Goal: Task Accomplishment & Management: Use online tool/utility

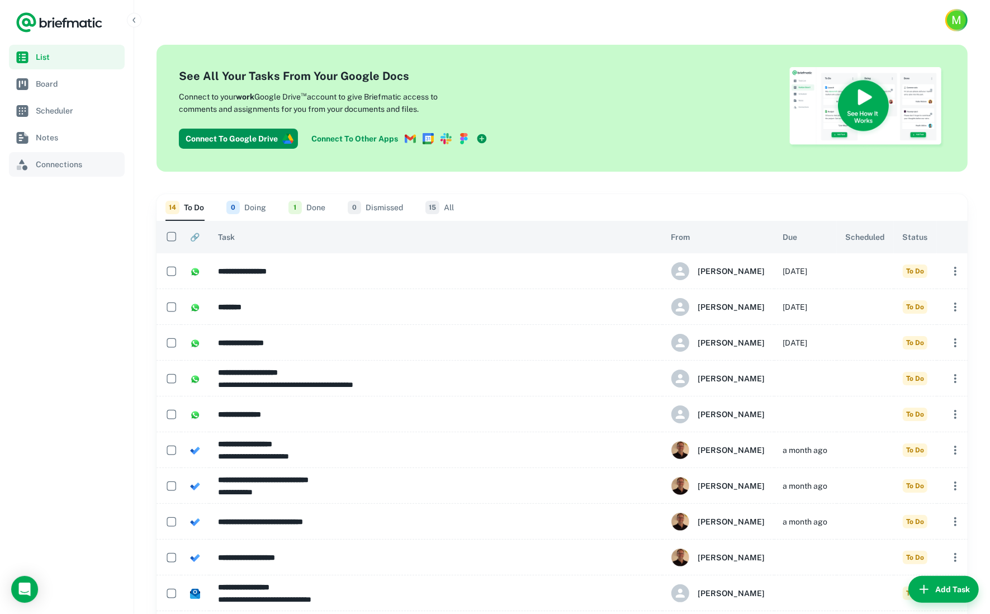
click at [46, 165] on span "Connections" at bounding box center [78, 164] width 84 height 12
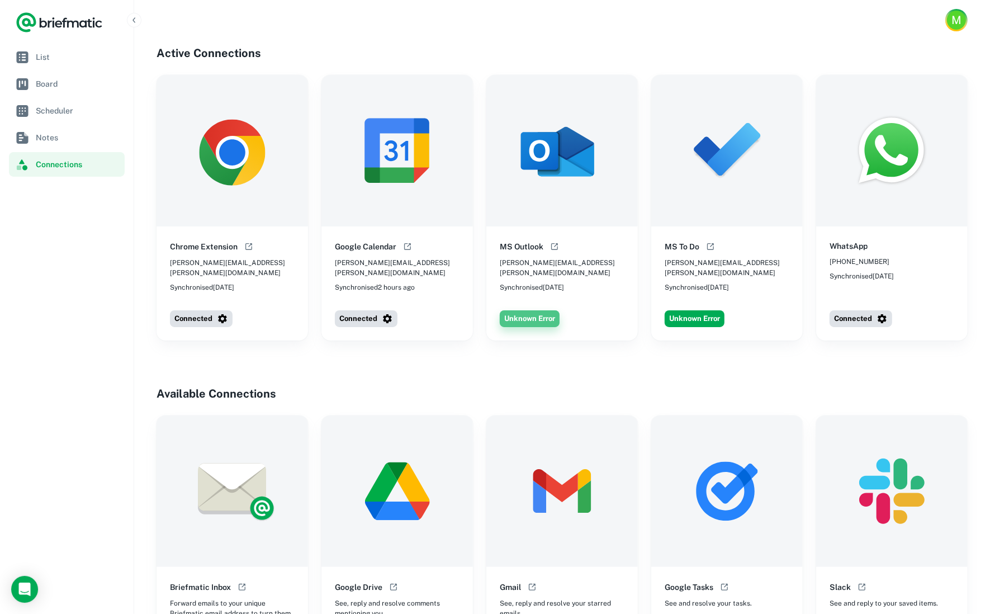
click at [528, 311] on button "Unknown Error" at bounding box center [530, 318] width 60 height 17
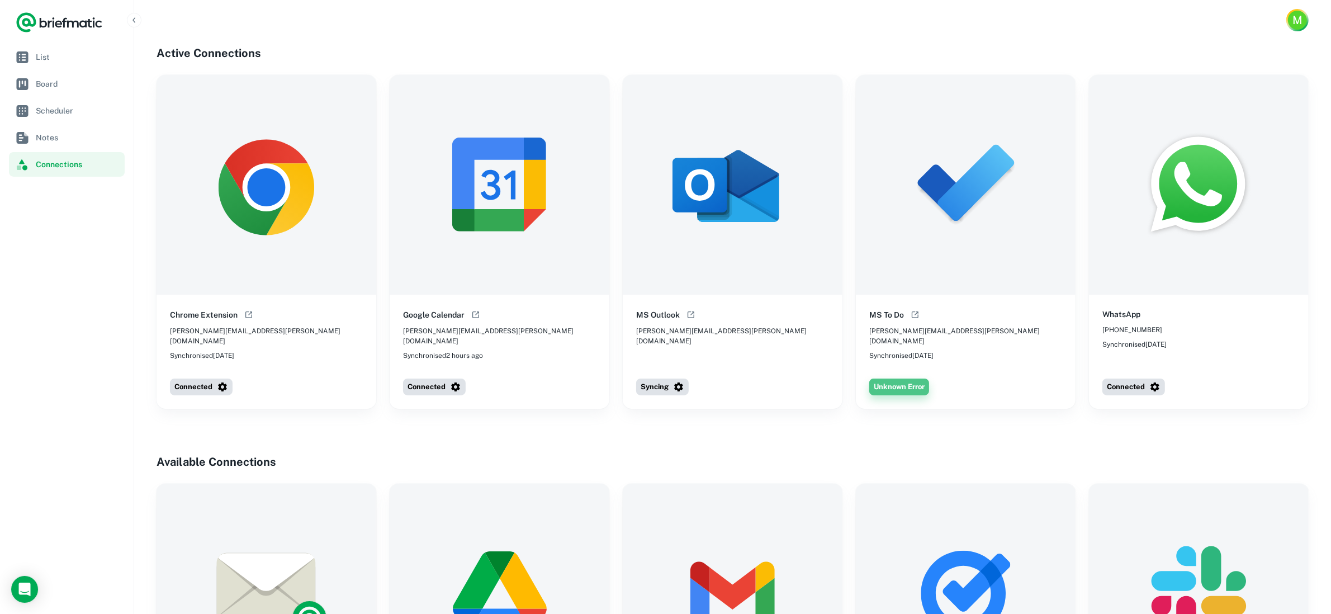
click at [901, 380] on button "Unknown Error" at bounding box center [899, 386] width 60 height 17
click at [32, 54] on link "List" at bounding box center [67, 57] width 116 height 25
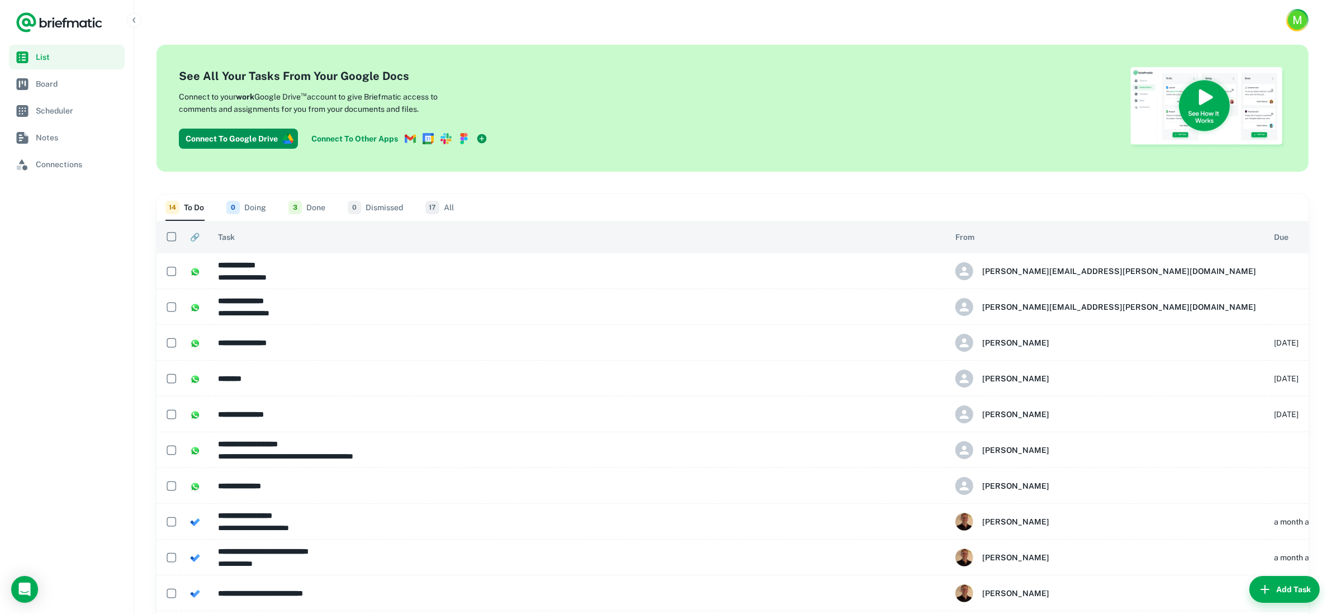
click at [290, 271] on p "**********" at bounding box center [577, 277] width 719 height 12
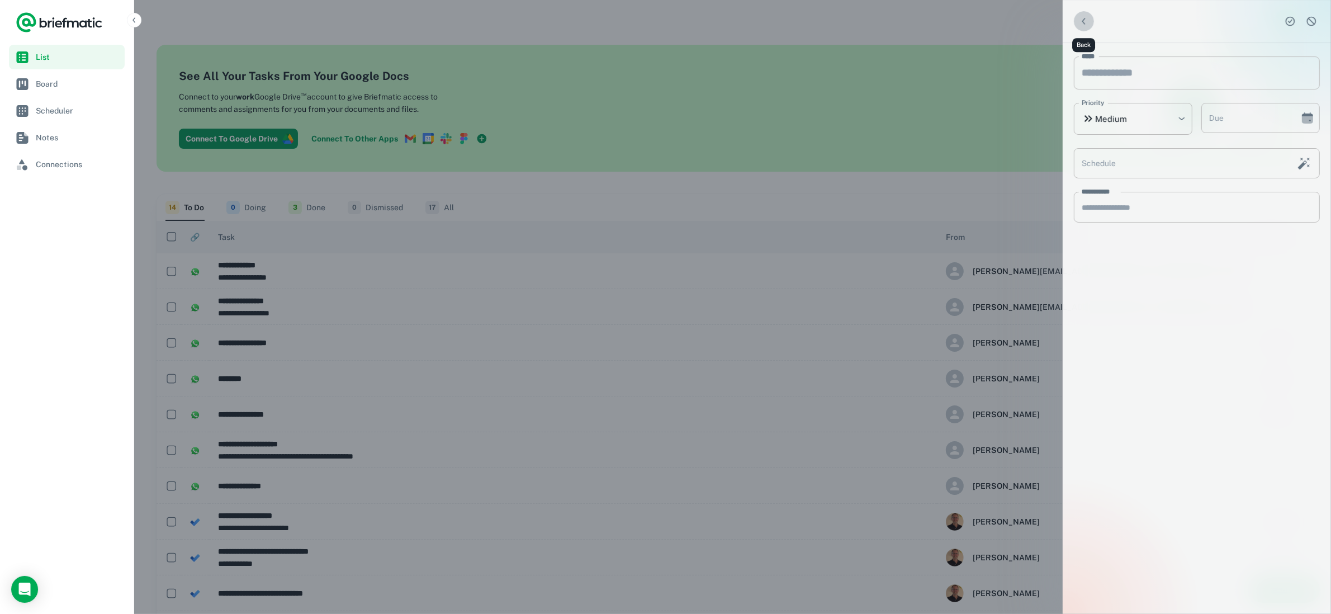
click at [1086, 20] on icon "Back" at bounding box center [1083, 21] width 11 height 11
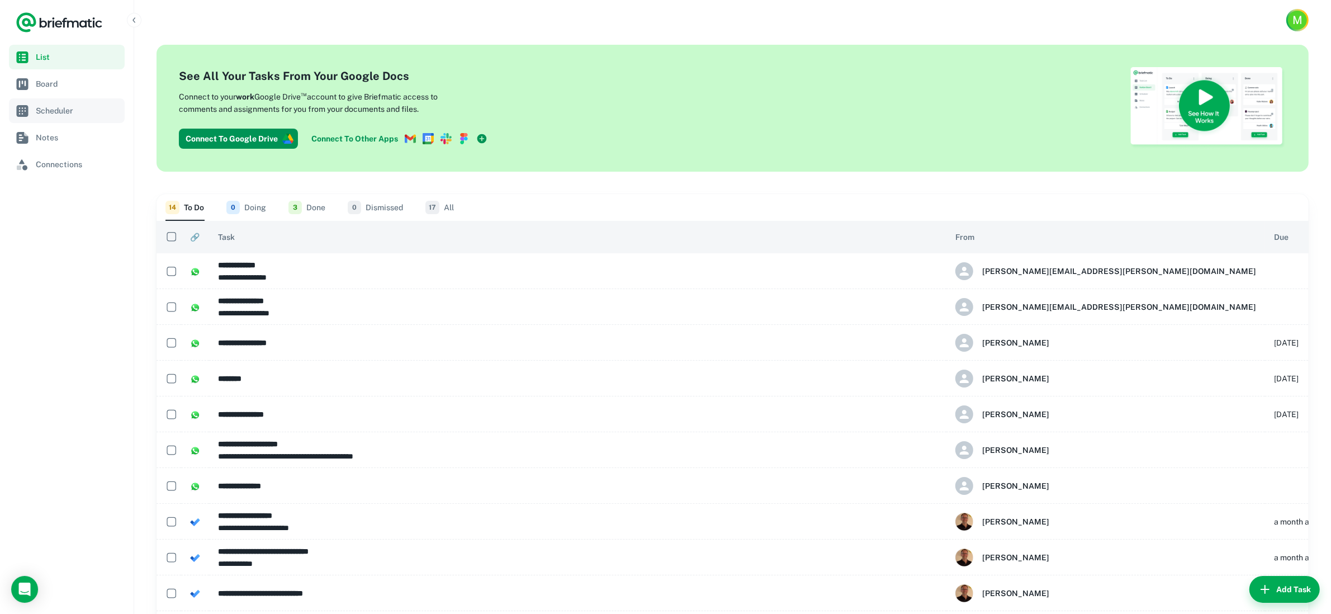
click at [50, 117] on link "Scheduler" at bounding box center [67, 110] width 116 height 25
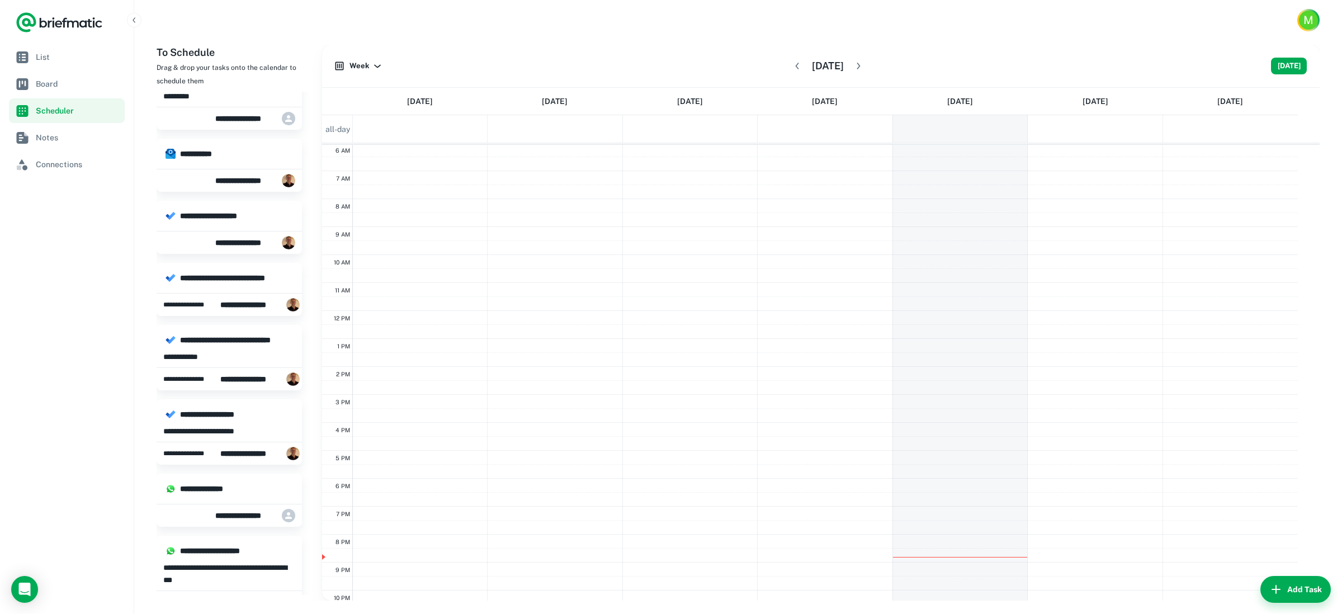
scroll to position [462, 0]
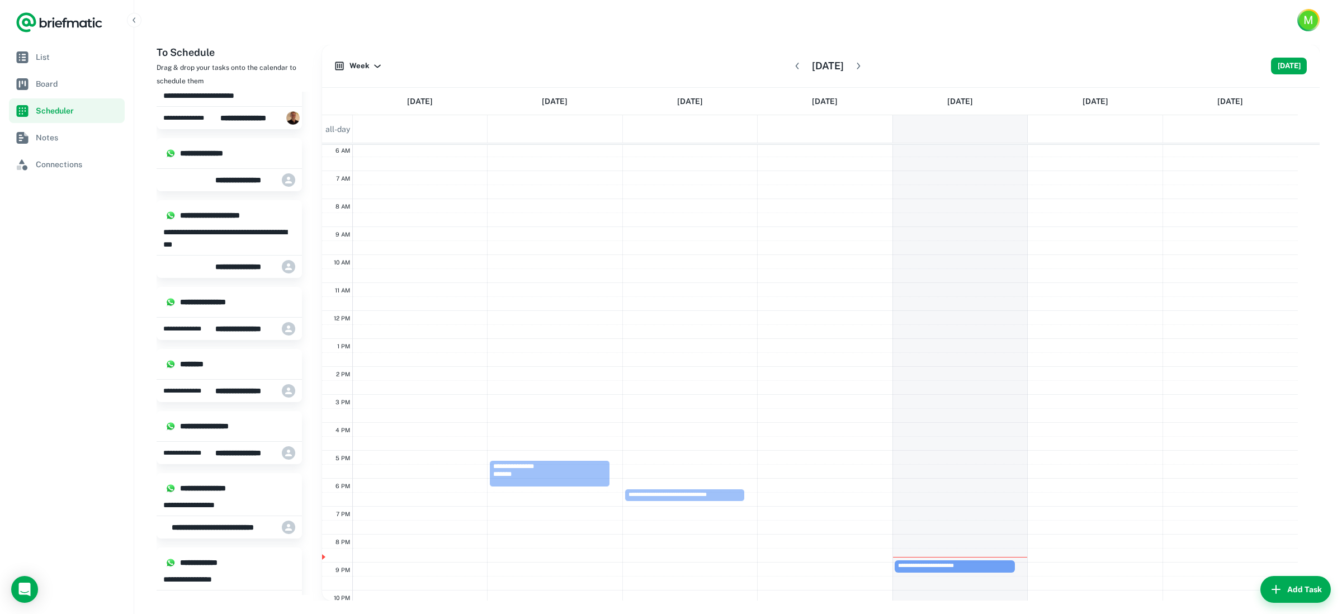
drag, startPoint x: 233, startPoint y: 432, endPoint x: 982, endPoint y: 570, distance: 762.4
click at [982, 570] on div "**********" at bounding box center [738, 323] width 1163 height 556
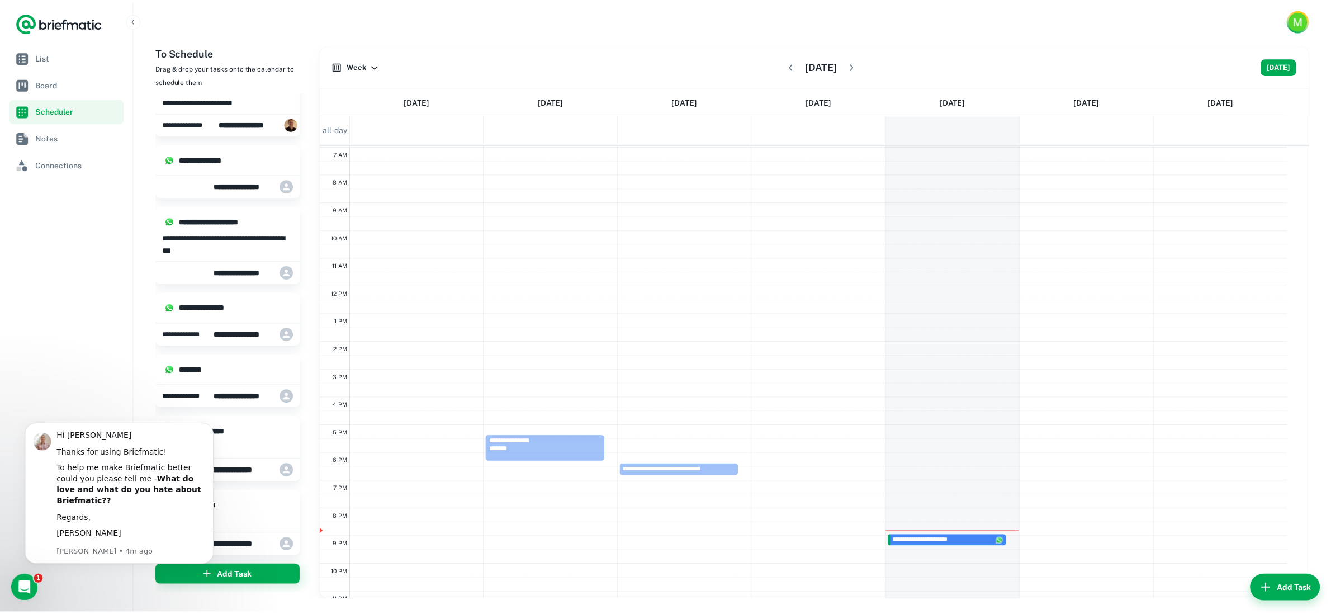
scroll to position [0, 0]
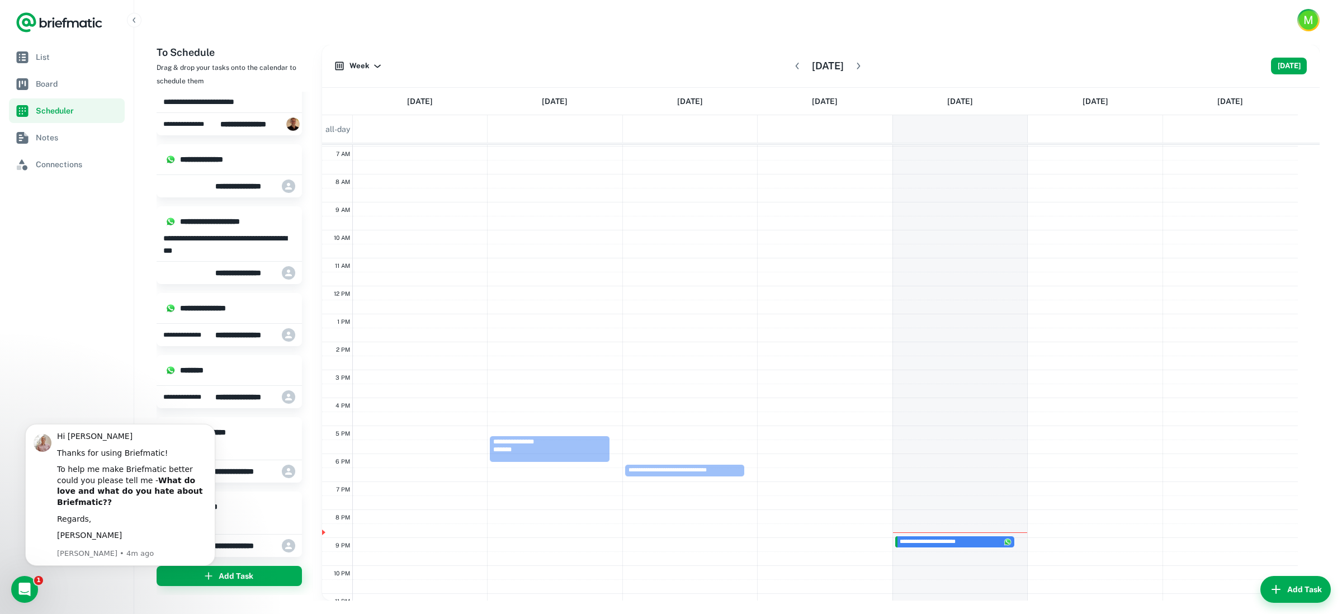
click html "Hi [PERSON_NAME] Thanks for using Briefmatic! To help me make Briefmatic better…"
click at [44, 58] on span "List" at bounding box center [78, 57] width 84 height 12
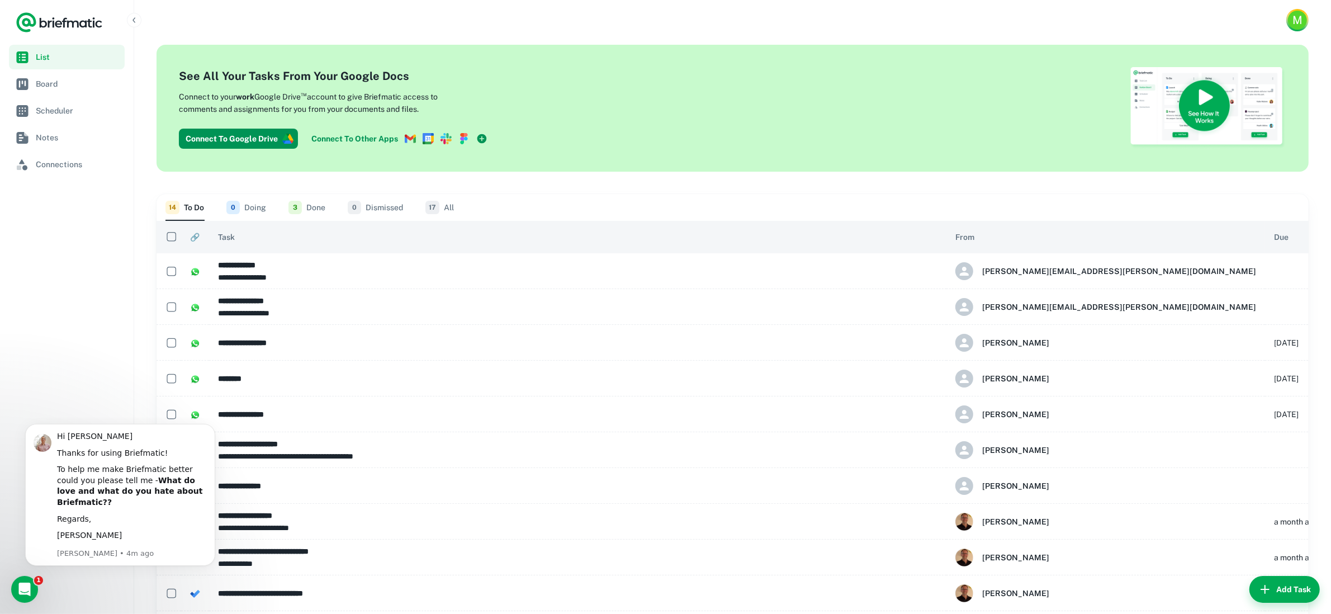
click at [103, 371] on nav "List Board Scheduler Notes Connections" at bounding box center [67, 329] width 134 height 569
click at [17, 590] on icon "Open Intercom Messenger" at bounding box center [23, 588] width 18 height 18
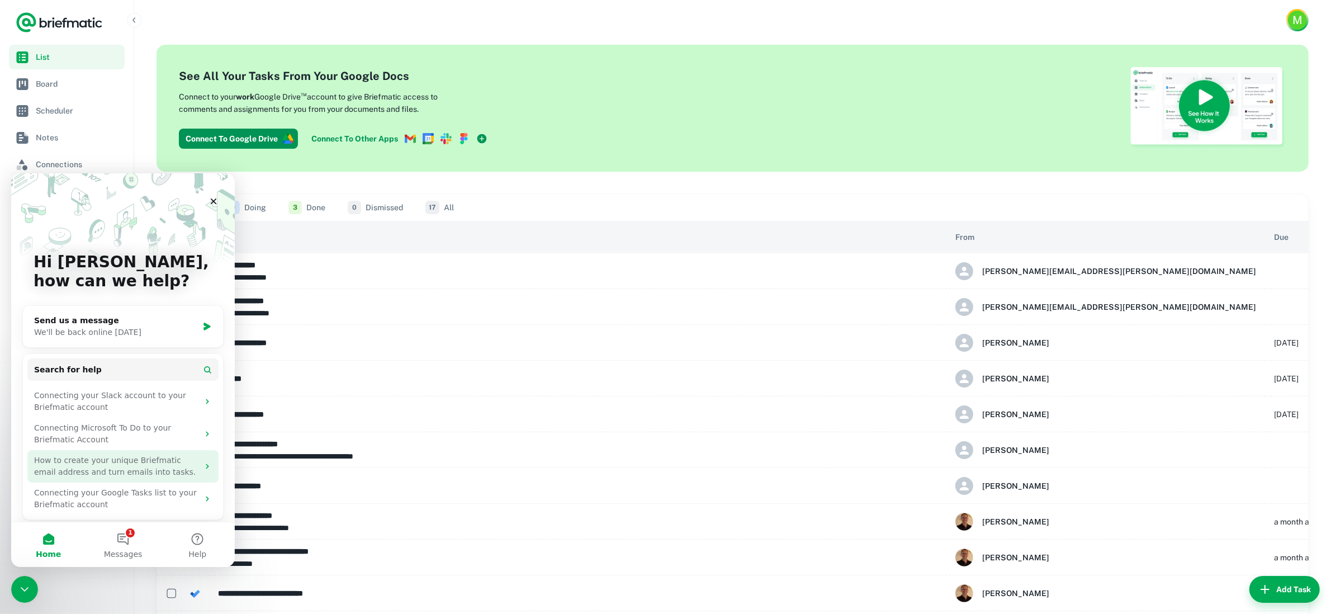
scroll to position [4, 0]
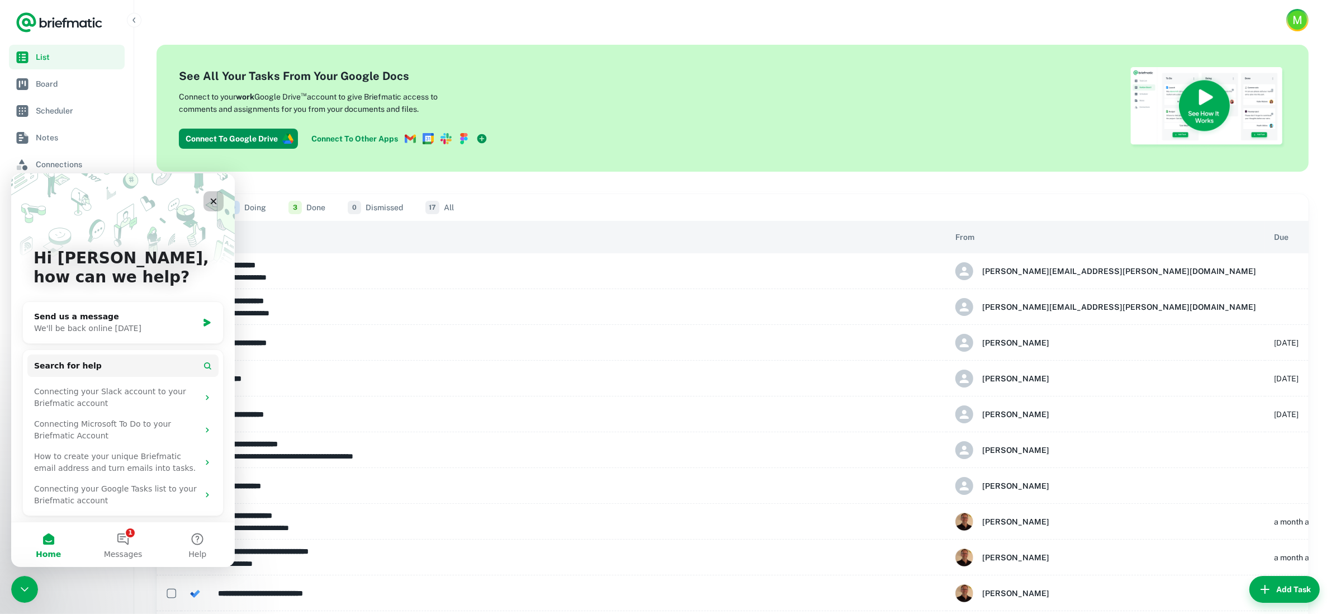
click at [212, 200] on icon "Close" at bounding box center [213, 200] width 9 height 9
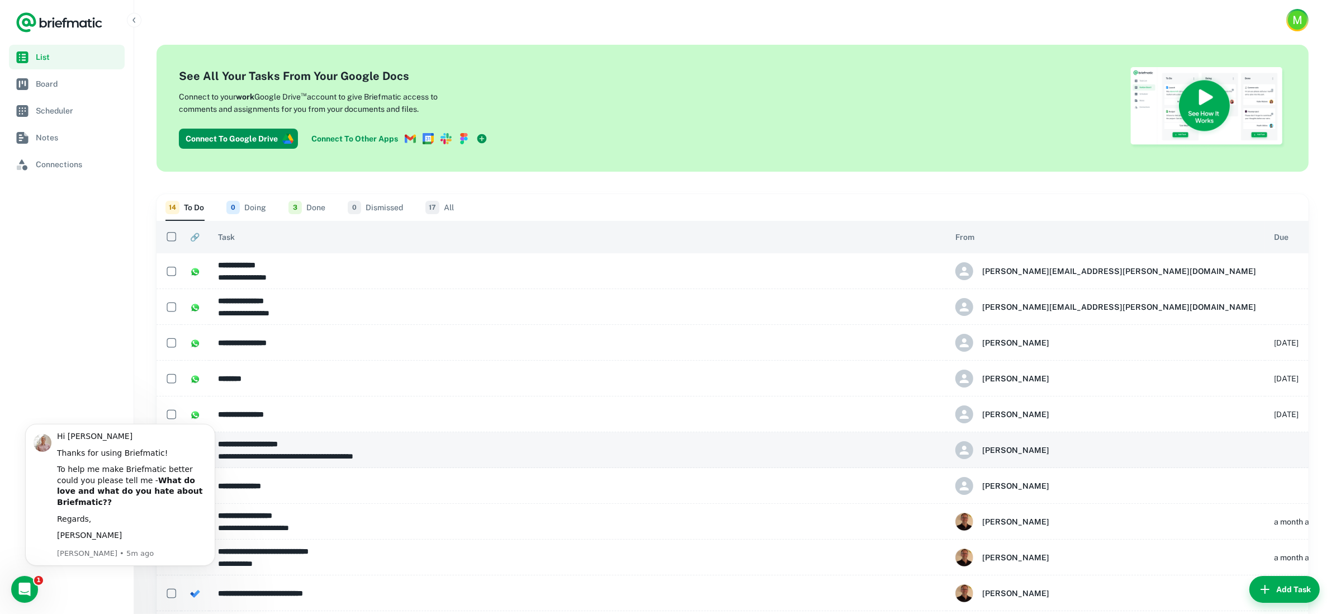
scroll to position [0, 0]
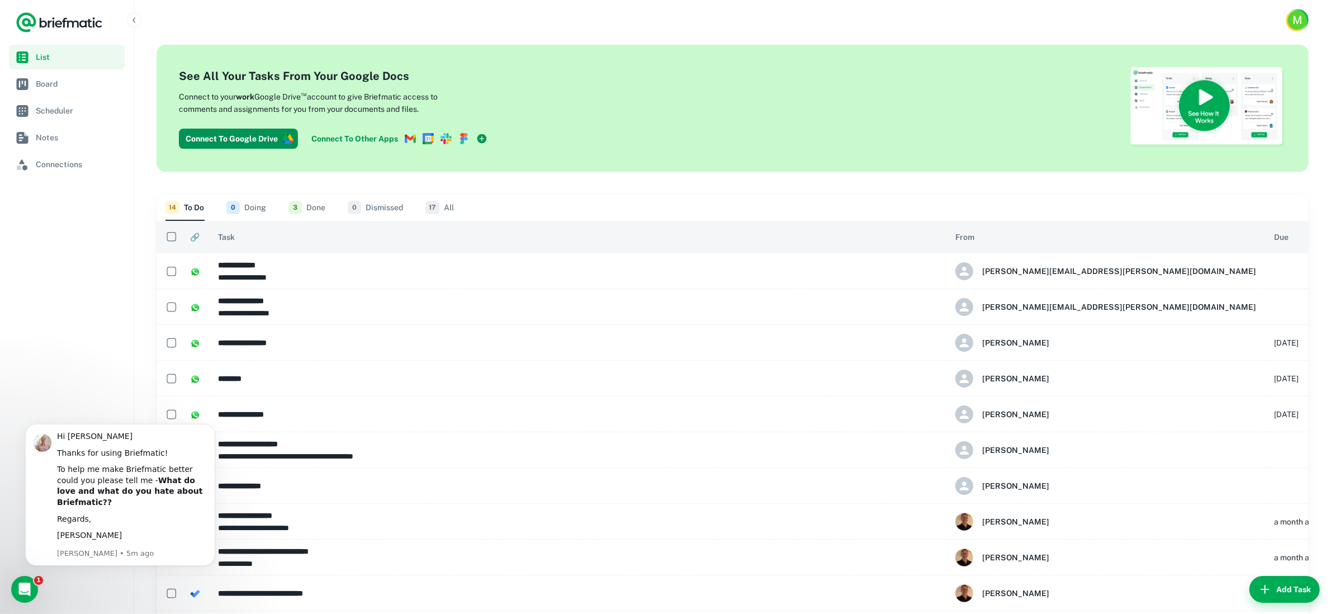
click at [72, 300] on nav "List Board Scheduler Notes Connections" at bounding box center [67, 329] width 134 height 569
click at [62, 162] on span "Connections" at bounding box center [78, 164] width 84 height 12
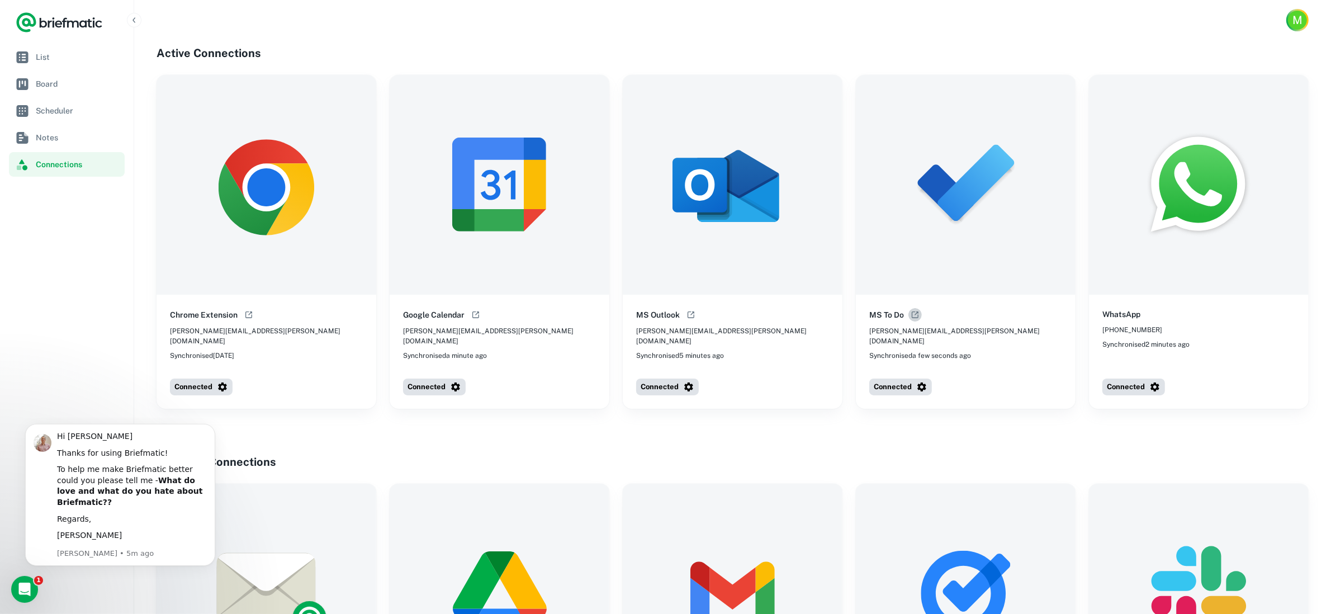
click at [914, 315] on icon "Open help documentation" at bounding box center [915, 314] width 9 height 9
click at [50, 62] on span "List" at bounding box center [78, 57] width 84 height 12
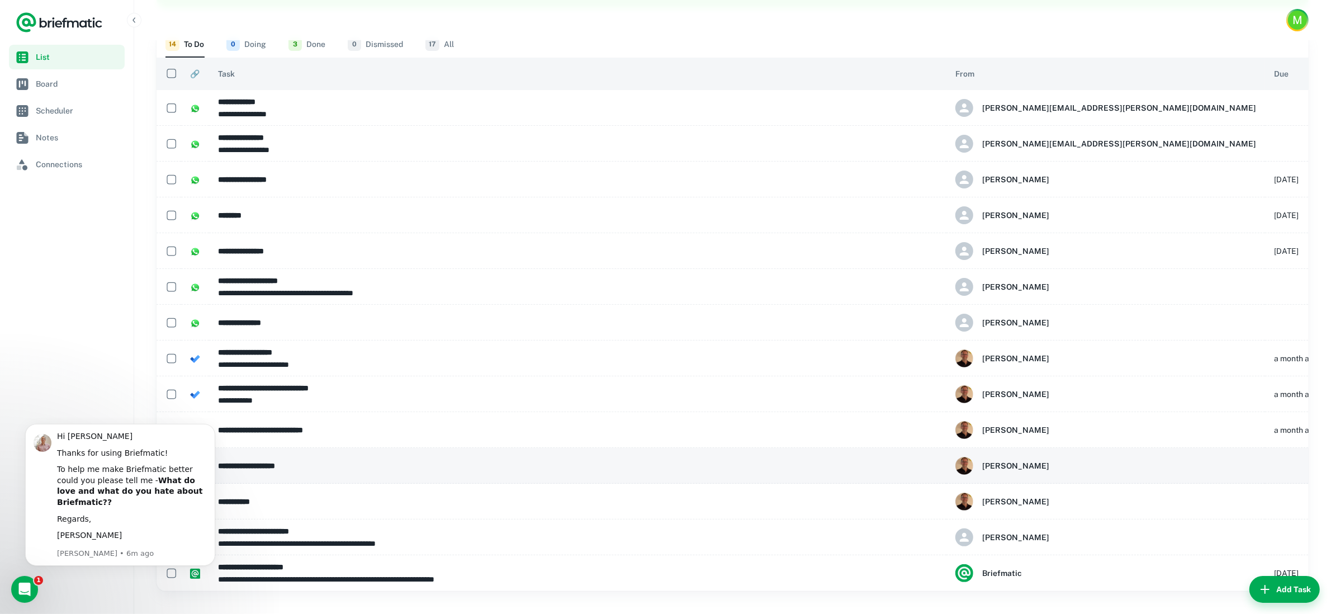
scroll to position [154, 0]
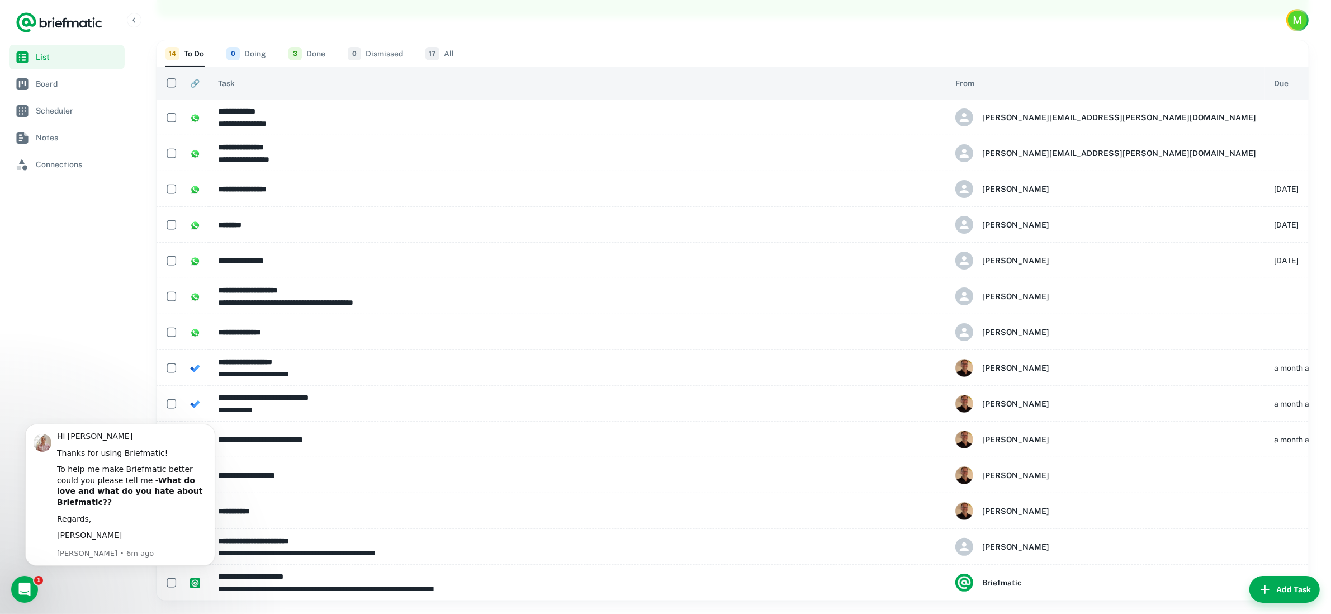
click at [283, 299] on p "**********" at bounding box center [577, 302] width 719 height 12
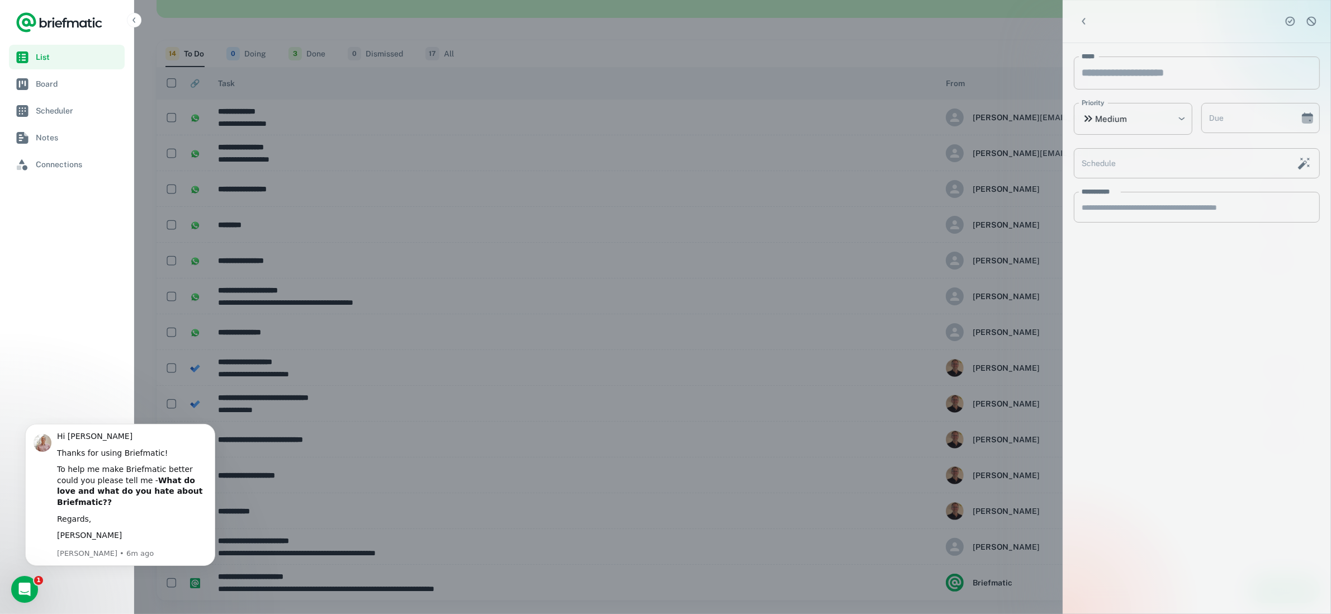
click at [279, 335] on div at bounding box center [665, 307] width 1331 height 614
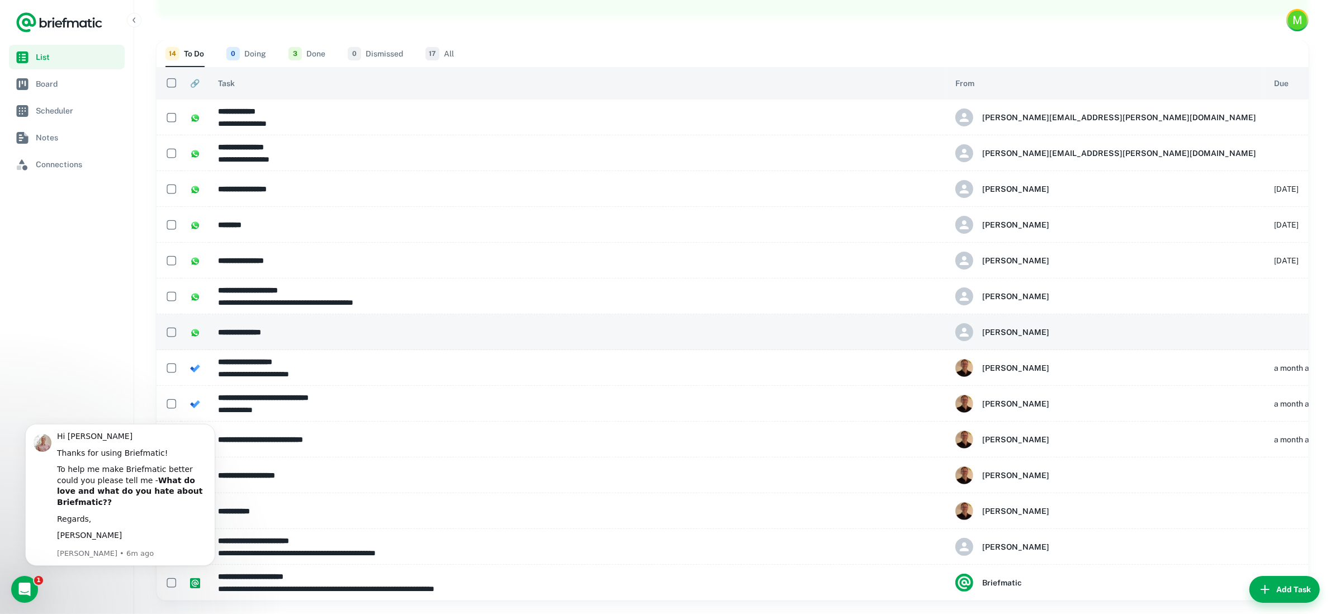
click at [277, 328] on h6 "**********" at bounding box center [577, 332] width 719 height 12
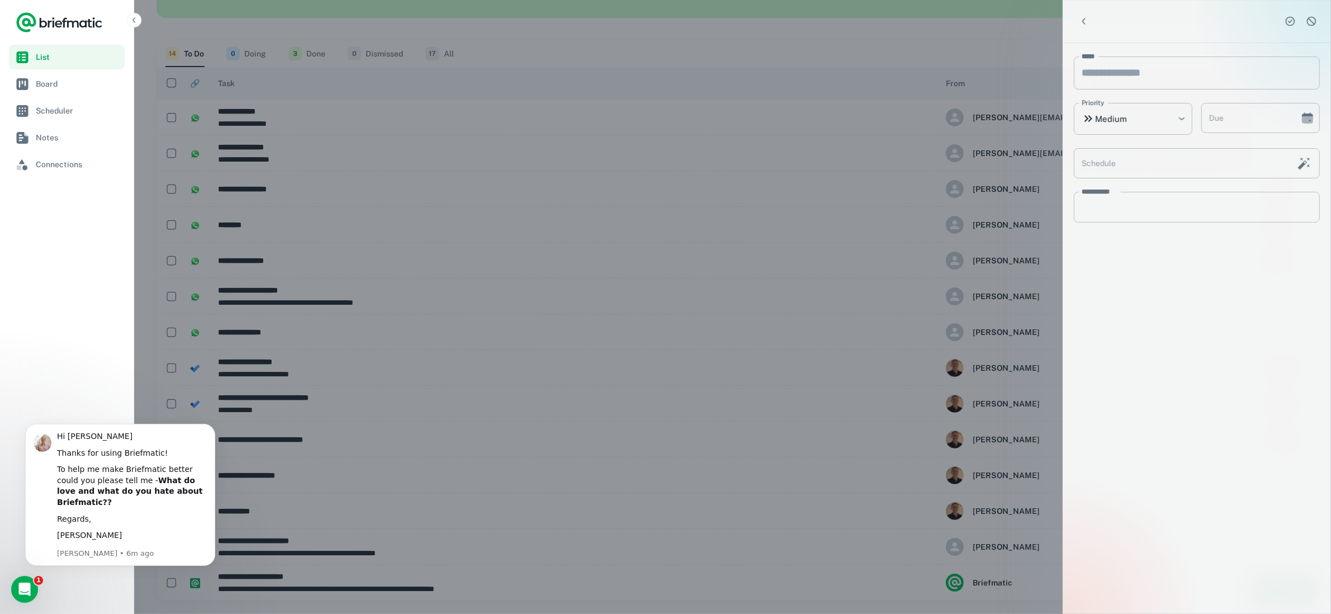
click at [268, 334] on div at bounding box center [665, 307] width 1331 height 614
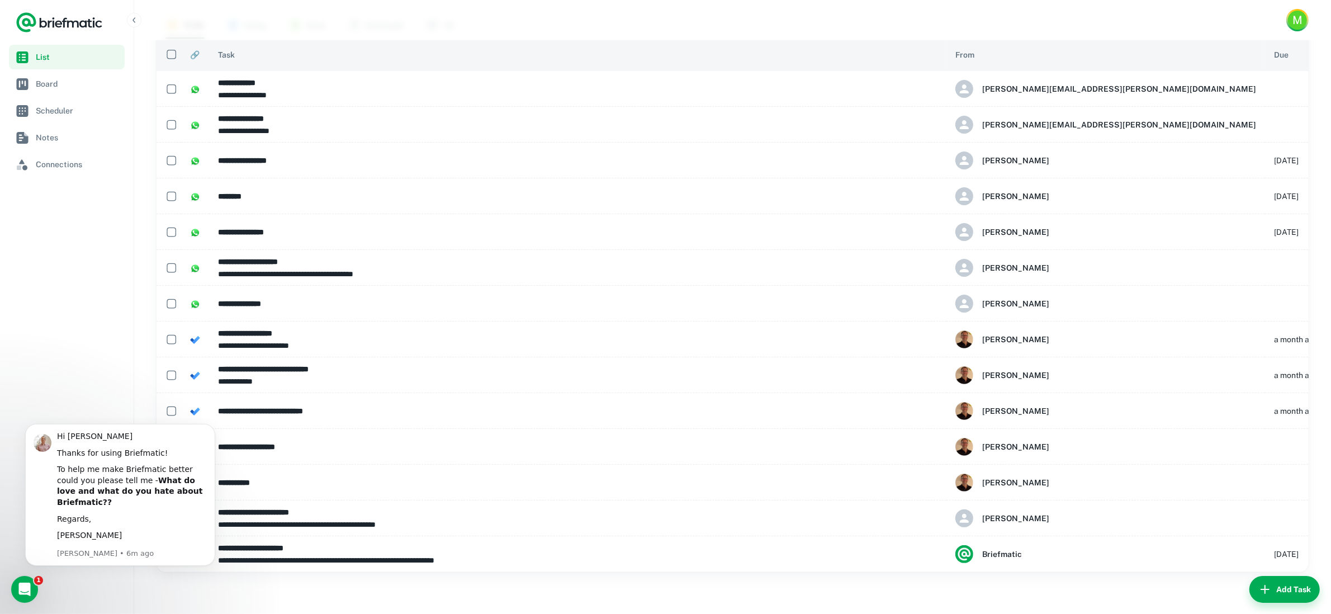
scroll to position [182, 0]
click at [54, 173] on link "Connections" at bounding box center [67, 164] width 116 height 25
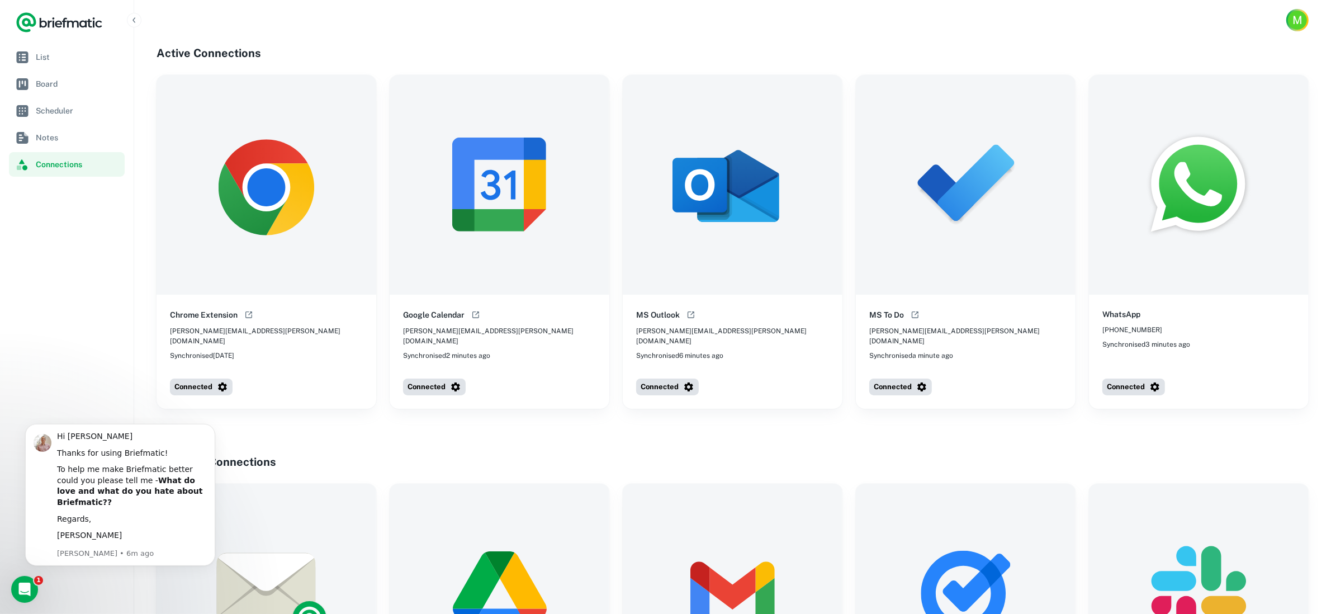
click at [92, 389] on nav "List Board Scheduler Notes Connections" at bounding box center [67, 329] width 134 height 569
click at [49, 52] on span "List" at bounding box center [78, 57] width 84 height 12
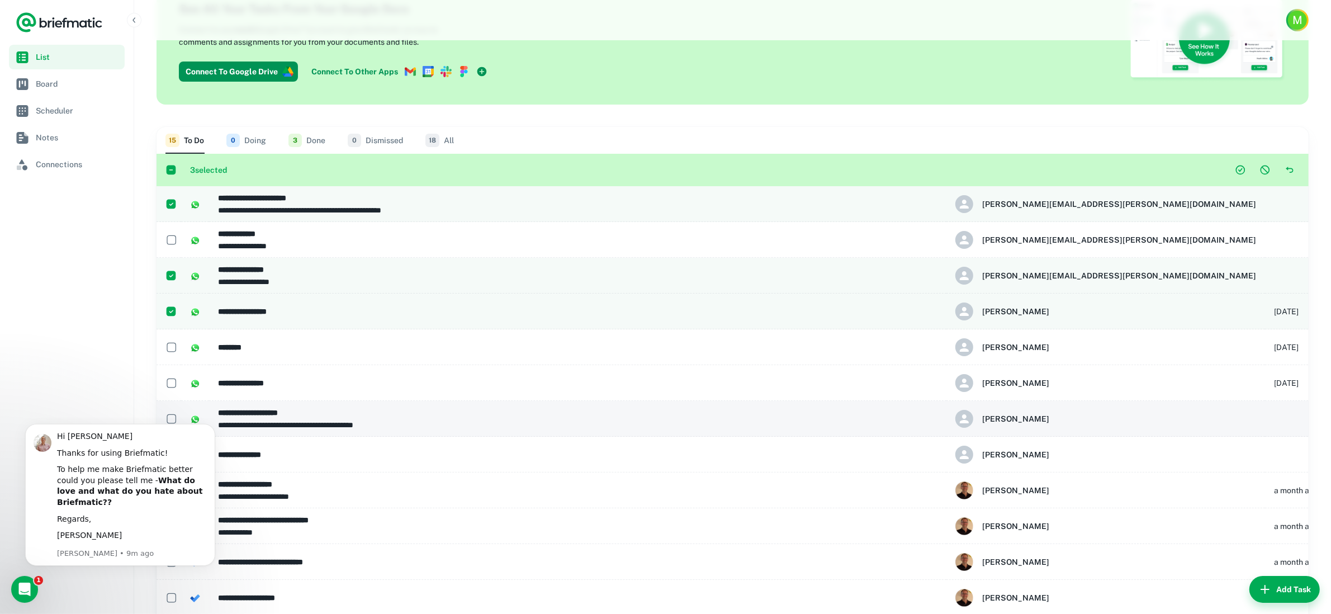
scroll to position [159, 0]
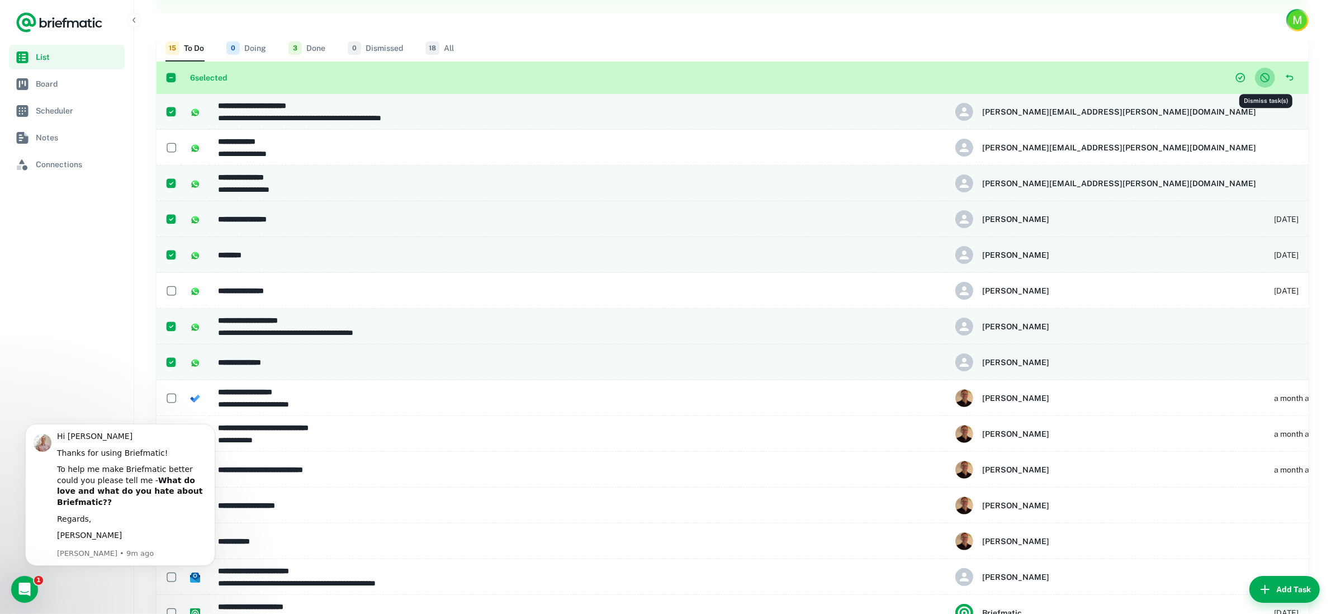
drag, startPoint x: 1268, startPoint y: 77, endPoint x: 1249, endPoint y: 98, distance: 28.9
click at [1269, 77] on icon "Dismiss task(s)" at bounding box center [1264, 77] width 11 height 11
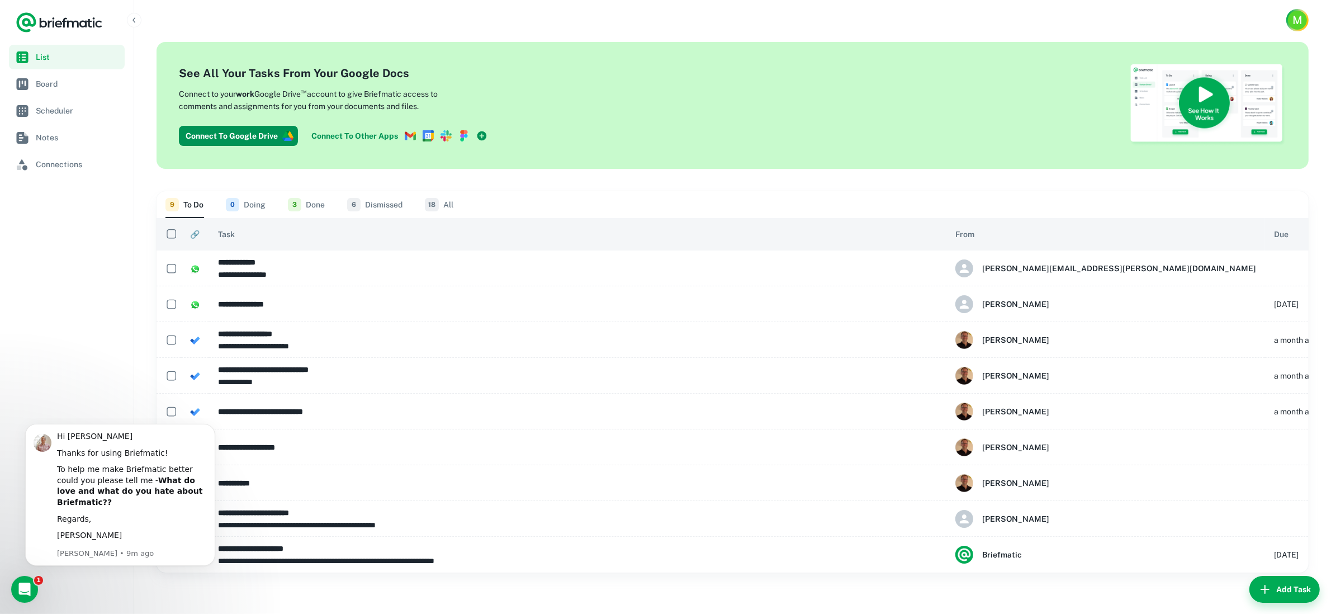
scroll to position [0, 0]
